Goal: Information Seeking & Learning: Find specific fact

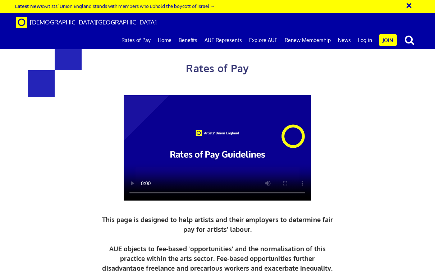
scroll to position [310, 0]
drag, startPoint x: 193, startPoint y: 193, endPoint x: 79, endPoint y: 147, distance: 123.1
copy div "£352.01 a day ½ £193.61 per ½ day £44.00 an hour 5+ years experience"
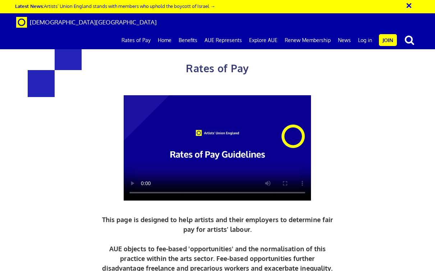
drag, startPoint x: 341, startPoint y: 111, endPoint x: 271, endPoint y: 89, distance: 74.0
